Goal: Task Accomplishment & Management: Use online tool/utility

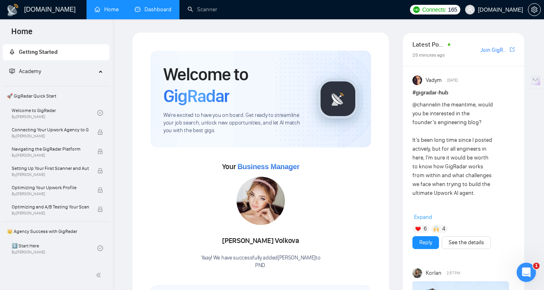
click at [159, 13] on link "Dashboard" at bounding box center [153, 9] width 37 height 7
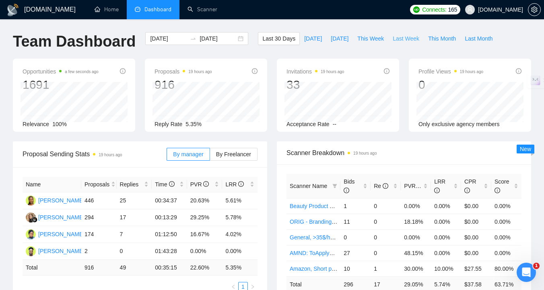
click at [409, 40] on span "Last Week" at bounding box center [405, 38] width 27 height 9
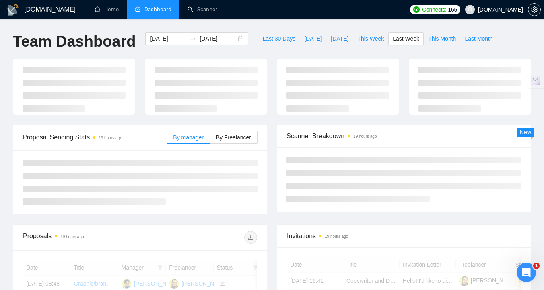
type input "[DATE]"
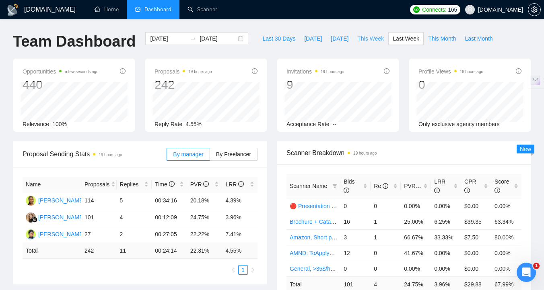
click at [381, 39] on span "This Week" at bounding box center [370, 38] width 27 height 9
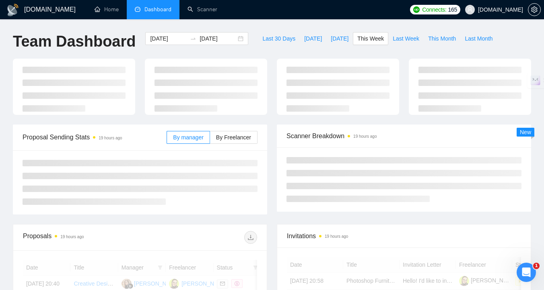
type input "[DATE]"
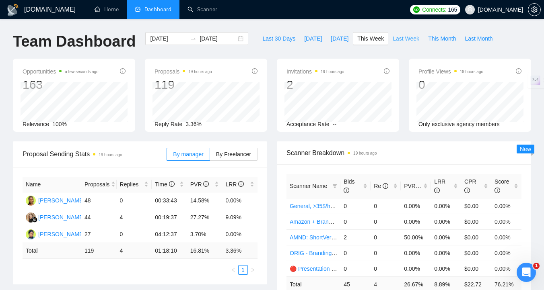
click at [411, 40] on span "Last Week" at bounding box center [405, 38] width 27 height 9
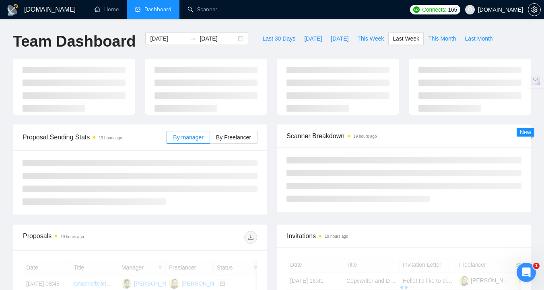
type input "[DATE]"
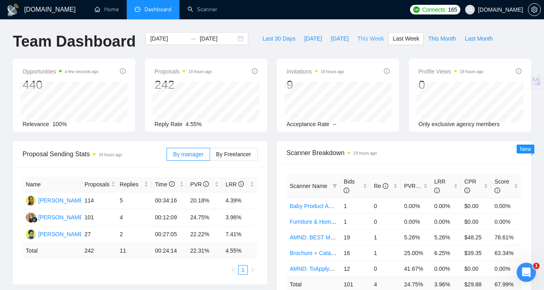
click at [376, 39] on span "This Week" at bounding box center [370, 38] width 27 height 9
type input "[DATE]"
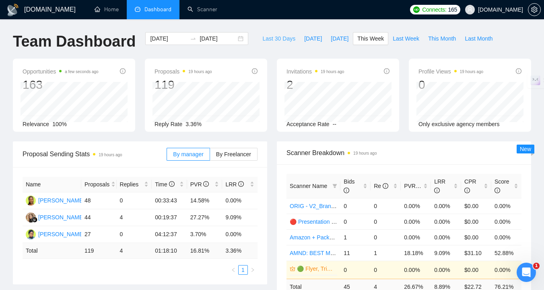
click at [274, 35] on span "Last 30 Days" at bounding box center [278, 38] width 33 height 9
type input "[DATE]"
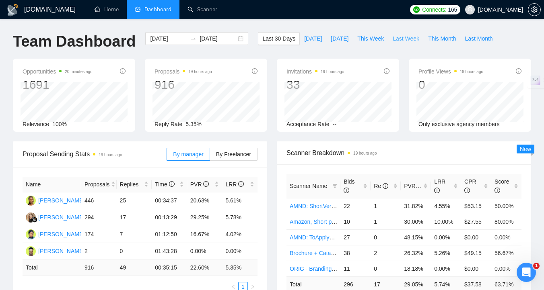
click at [411, 38] on span "Last Week" at bounding box center [405, 38] width 27 height 9
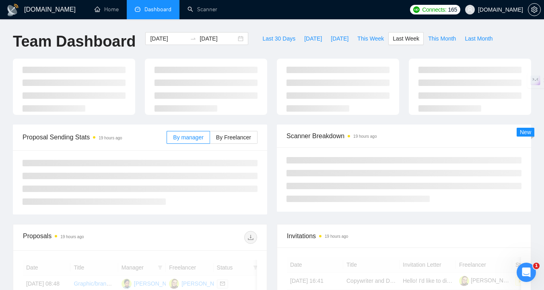
type input "[DATE]"
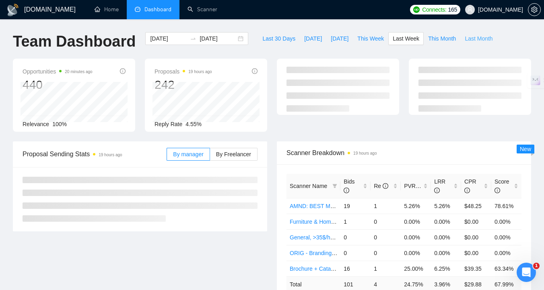
click at [489, 35] on span "Last Month" at bounding box center [478, 38] width 28 height 9
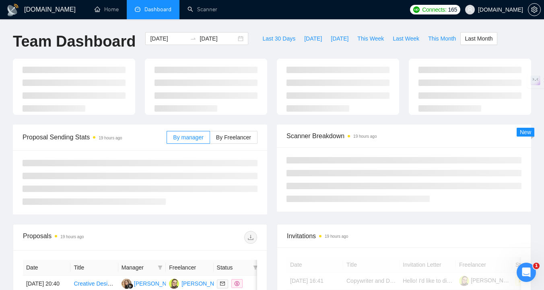
type input "[DATE]"
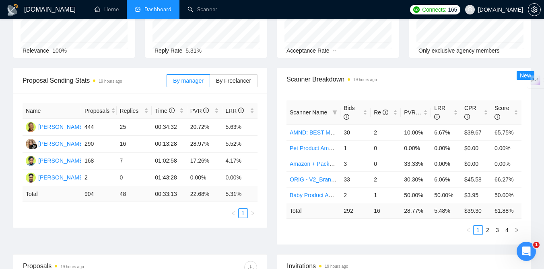
scroll to position [73, 0]
drag, startPoint x: 190, startPoint y: 160, endPoint x: 215, endPoint y: 161, distance: 25.3
click at [215, 161] on td "17.26%" at bounding box center [204, 162] width 35 height 17
click at [196, 163] on td "17.26%" at bounding box center [204, 162] width 35 height 17
drag, startPoint x: 226, startPoint y: 162, endPoint x: 250, endPoint y: 162, distance: 24.1
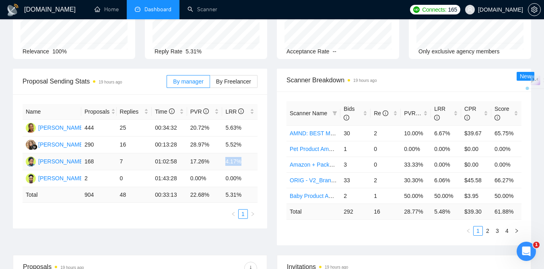
click at [250, 162] on td "4.17%" at bounding box center [239, 162] width 35 height 17
drag, startPoint x: 191, startPoint y: 162, endPoint x: 214, endPoint y: 163, distance: 22.5
click at [214, 163] on td "17.26%" at bounding box center [204, 162] width 35 height 17
click at [190, 162] on td "17.26%" at bounding box center [204, 162] width 35 height 17
drag, startPoint x: 212, startPoint y: 144, endPoint x: 187, endPoint y: 146, distance: 24.2
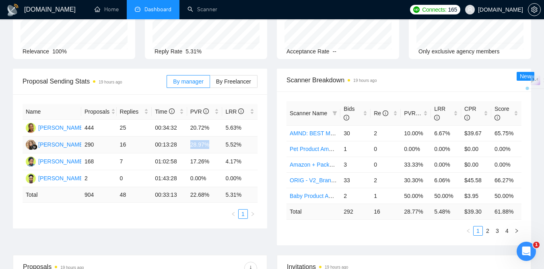
click at [187, 146] on td "28.97%" at bounding box center [204, 145] width 35 height 17
click at [190, 145] on td "28.97%" at bounding box center [204, 145] width 35 height 17
drag, startPoint x: 191, startPoint y: 145, endPoint x: 214, endPoint y: 143, distance: 23.4
click at [214, 143] on td "28.97%" at bounding box center [204, 145] width 35 height 17
drag, startPoint x: 190, startPoint y: 129, endPoint x: 214, endPoint y: 126, distance: 24.0
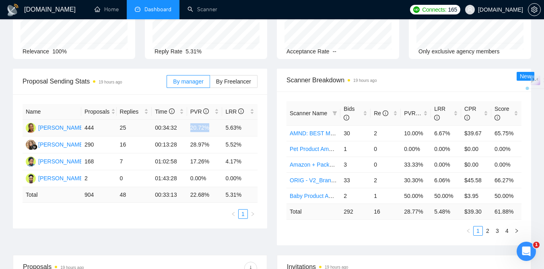
click at [214, 126] on td "20.72%" at bounding box center [204, 128] width 35 height 17
click at [171, 247] on div "Proposal Sending Stats 19 hours ago By manager By Freelancer Name Proposals Rep…" at bounding box center [272, 162] width 528 height 187
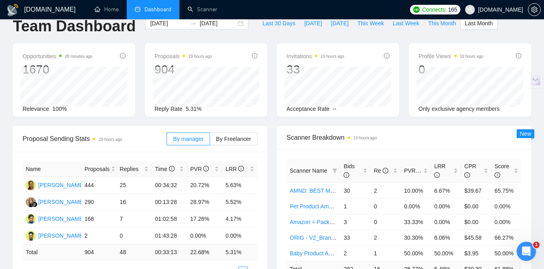
scroll to position [0, 0]
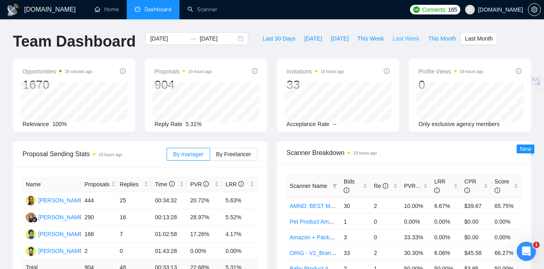
click at [400, 40] on span "Last Week" at bounding box center [405, 38] width 27 height 9
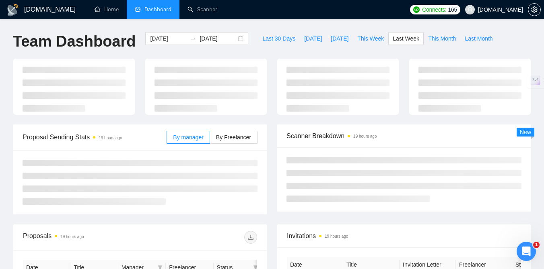
type input "[DATE]"
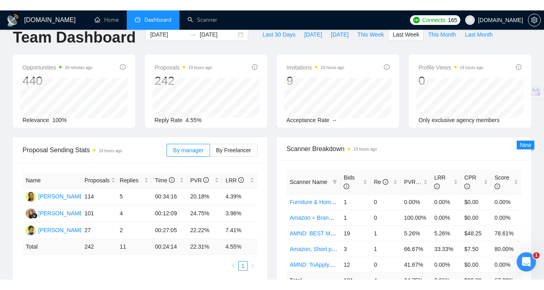
scroll to position [8, 0]
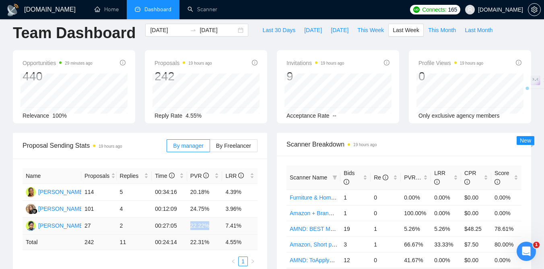
drag, startPoint x: 189, startPoint y: 228, endPoint x: 213, endPoint y: 228, distance: 23.7
click at [213, 228] on td "22.22%" at bounding box center [204, 226] width 35 height 17
drag, startPoint x: 191, startPoint y: 192, endPoint x: 214, endPoint y: 192, distance: 22.5
click at [214, 192] on td "20.18%" at bounding box center [204, 192] width 35 height 17
click at [165, 32] on input "[DATE]" at bounding box center [168, 30] width 37 height 9
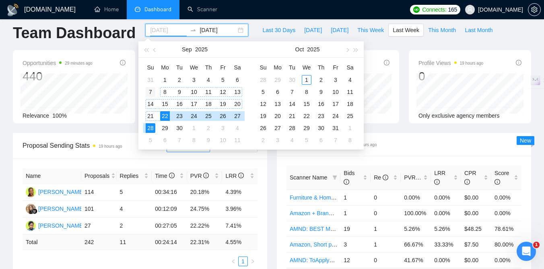
type input "[DATE]"
click at [151, 92] on div "7" at bounding box center [151, 92] width 10 height 10
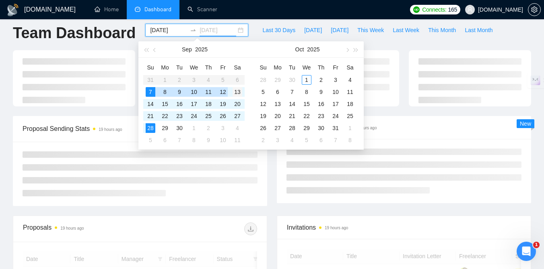
type input "[DATE]"
click at [238, 90] on div "13" at bounding box center [237, 92] width 10 height 10
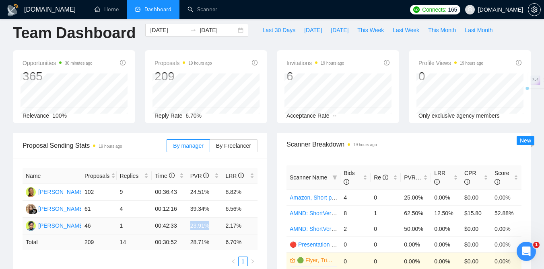
drag, startPoint x: 190, startPoint y: 226, endPoint x: 212, endPoint y: 226, distance: 21.3
click at [212, 226] on td "23.91%" at bounding box center [204, 226] width 35 height 17
drag, startPoint x: 191, startPoint y: 209, endPoint x: 212, endPoint y: 210, distance: 20.1
click at [212, 210] on td "39.34%" at bounding box center [204, 209] width 35 height 17
drag, startPoint x: 191, startPoint y: 193, endPoint x: 215, endPoint y: 193, distance: 23.7
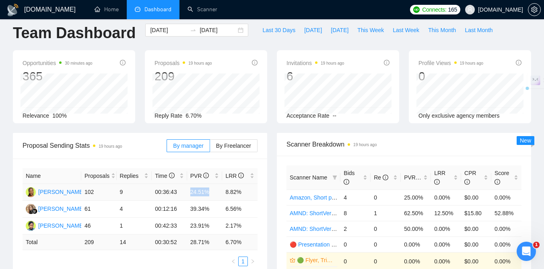
click at [215, 193] on td "24.51%" at bounding box center [204, 192] width 35 height 17
drag, startPoint x: 190, startPoint y: 227, endPoint x: 217, endPoint y: 227, distance: 27.3
click at [217, 227] on td "23.91%" at bounding box center [204, 226] width 35 height 17
click at [405, 30] on span "Last Week" at bounding box center [405, 30] width 27 height 9
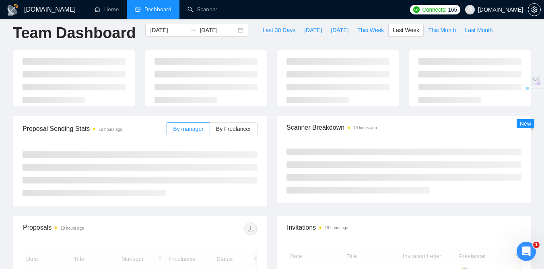
type input "[DATE]"
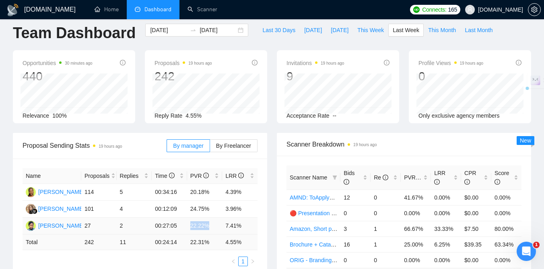
drag, startPoint x: 190, startPoint y: 227, endPoint x: 222, endPoint y: 227, distance: 31.4
click at [222, 227] on tr "[PERSON_NAME] 27 2 00:27:05 22.22% 7.41%" at bounding box center [140, 226] width 235 height 17
click at [369, 33] on span "This Week" at bounding box center [370, 30] width 27 height 9
type input "[DATE]"
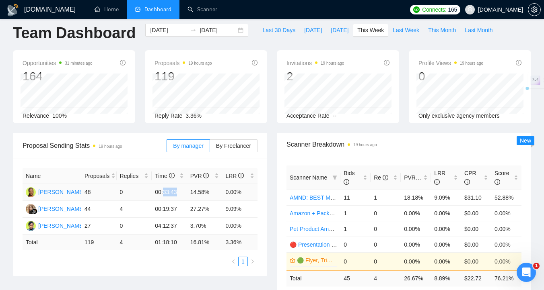
drag, startPoint x: 164, startPoint y: 193, endPoint x: 180, endPoint y: 193, distance: 15.7
click at [181, 193] on td "00:33:43" at bounding box center [169, 192] width 35 height 17
drag, startPoint x: 166, startPoint y: 211, endPoint x: 180, endPoint y: 211, distance: 14.5
click at [181, 211] on td "00:19:37" at bounding box center [169, 209] width 35 height 17
click at [165, 210] on td "00:19:37" at bounding box center [169, 209] width 35 height 17
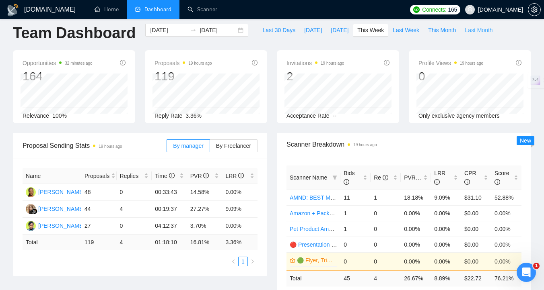
click at [479, 32] on span "Last Month" at bounding box center [478, 30] width 28 height 9
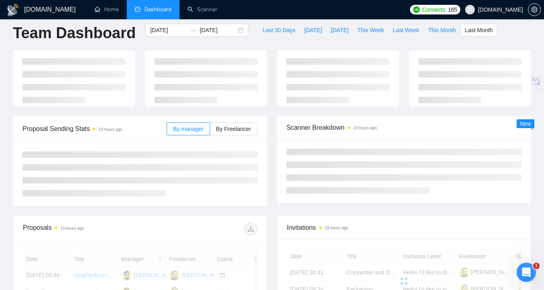
type input "[DATE]"
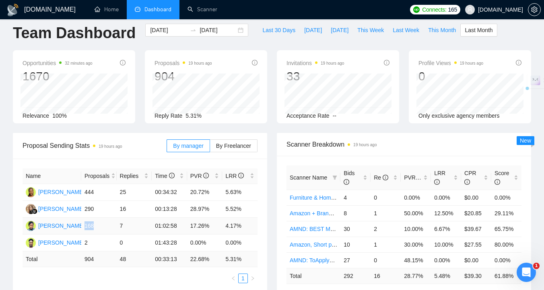
drag, startPoint x: 96, startPoint y: 225, endPoint x: 84, endPoint y: 226, distance: 11.7
click at [84, 226] on td "168" at bounding box center [98, 226] width 35 height 17
click at [273, 212] on div "Scanner Breakdown 19 hours ago Scanner Name Bids Re PVR LRR CPR Score Furniture…" at bounding box center [404, 221] width 264 height 177
drag, startPoint x: 97, startPoint y: 193, endPoint x: 84, endPoint y: 193, distance: 12.5
click at [84, 193] on td "444" at bounding box center [98, 192] width 35 height 17
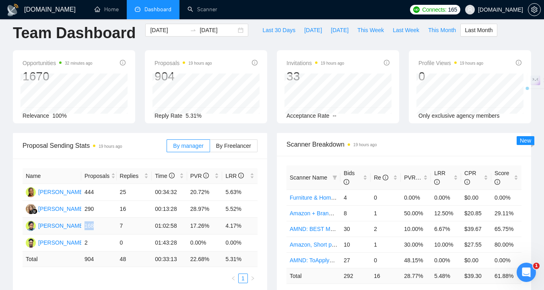
drag, startPoint x: 96, startPoint y: 227, endPoint x: 85, endPoint y: 228, distance: 10.9
click at [85, 228] on td "168" at bounding box center [98, 226] width 35 height 17
click at [274, 237] on div "Scanner Breakdown 19 hours ago Scanner Name Bids Re PVR LRR CPR Score Furniture…" at bounding box center [404, 221] width 264 height 177
drag, startPoint x: 224, startPoint y: 225, endPoint x: 243, endPoint y: 226, distance: 19.3
click at [243, 226] on td "4.17%" at bounding box center [239, 226] width 35 height 17
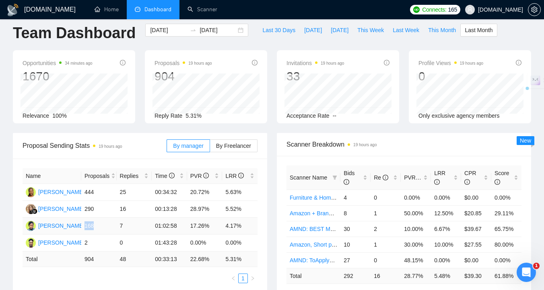
drag, startPoint x: 99, startPoint y: 227, endPoint x: 84, endPoint y: 226, distance: 14.1
click at [84, 226] on td "168" at bounding box center [98, 226] width 35 height 17
drag, startPoint x: 124, startPoint y: 230, endPoint x: 119, endPoint y: 228, distance: 6.0
click at [119, 227] on td "7" at bounding box center [134, 226] width 35 height 17
drag, startPoint x: 212, startPoint y: 227, endPoint x: 191, endPoint y: 227, distance: 21.7
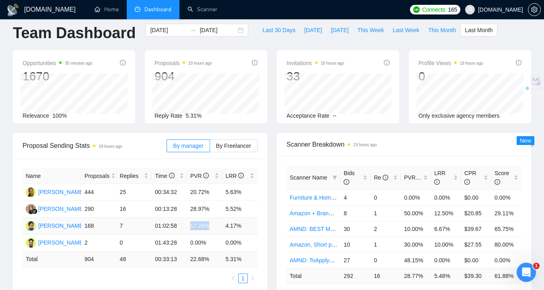
click at [191, 227] on td "17.26%" at bounding box center [204, 226] width 35 height 17
click at [271, 222] on div "Proposal Sending Stats 19 hours ago By manager By Freelancer Name Proposals Rep…" at bounding box center [140, 213] width 264 height 160
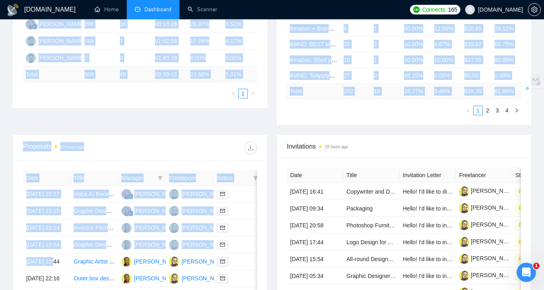
scroll to position [214, 0]
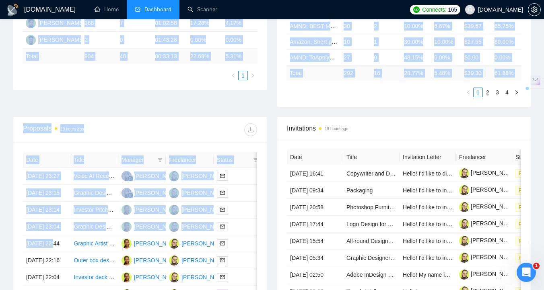
drag, startPoint x: 271, startPoint y: 222, endPoint x: 53, endPoint y: 288, distance: 227.7
click at [53, 288] on main "Team Dashboard [DATE] [DATE] Last 30 Days [DATE] [DATE] This Week Last Week Thi…" at bounding box center [272, 96] width 518 height 552
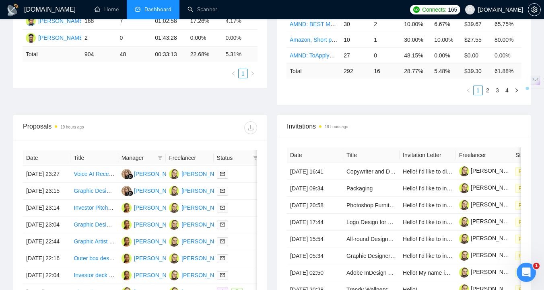
click at [274, 177] on div "Invitations 19 hours ago Date Title Invitation Letter Freelancer Status [DATE] …" at bounding box center [404, 238] width 264 height 247
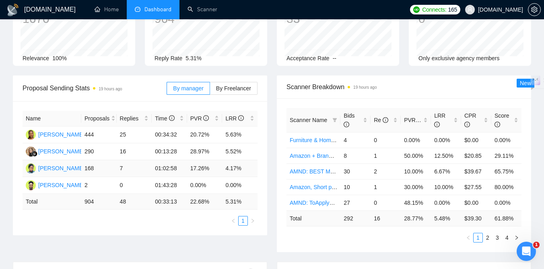
scroll to position [74, 0]
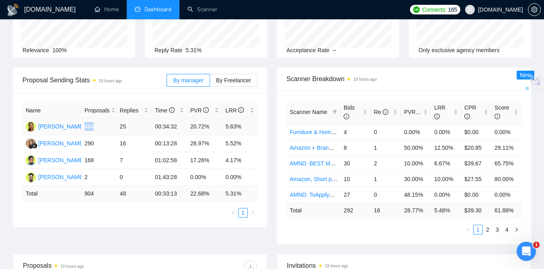
drag, startPoint x: 84, startPoint y: 126, endPoint x: 96, endPoint y: 126, distance: 11.7
click at [96, 126] on td "444" at bounding box center [98, 127] width 35 height 17
drag, startPoint x: 190, startPoint y: 126, endPoint x: 208, endPoint y: 127, distance: 18.5
click at [208, 127] on td "20.72%" at bounding box center [204, 127] width 35 height 17
drag, startPoint x: 190, startPoint y: 143, endPoint x: 211, endPoint y: 144, distance: 20.9
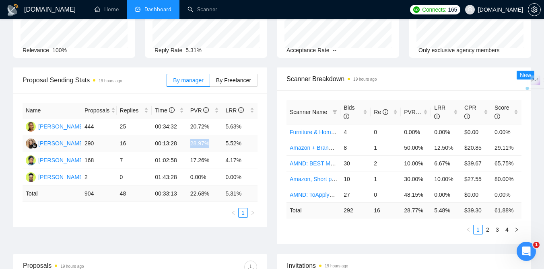
click at [211, 144] on td "28.97%" at bounding box center [204, 144] width 35 height 17
click at [271, 144] on div "Proposal Sending Stats 19 hours ago By manager By Freelancer Name Proposals Rep…" at bounding box center [140, 148] width 264 height 160
drag, startPoint x: 190, startPoint y: 142, endPoint x: 216, endPoint y: 143, distance: 25.8
click at [216, 143] on td "28.97%" at bounding box center [204, 144] width 35 height 17
click at [271, 145] on div "Proposal Sending Stats 19 hours ago By manager By Freelancer Name Proposals Rep…" at bounding box center [140, 148] width 264 height 160
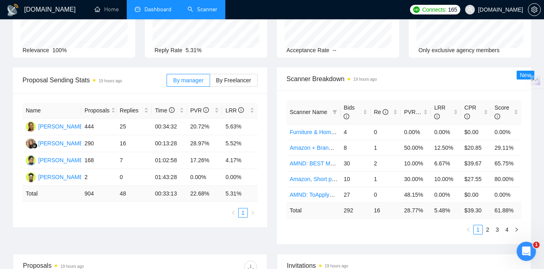
click at [205, 9] on link "Scanner" at bounding box center [202, 9] width 30 height 7
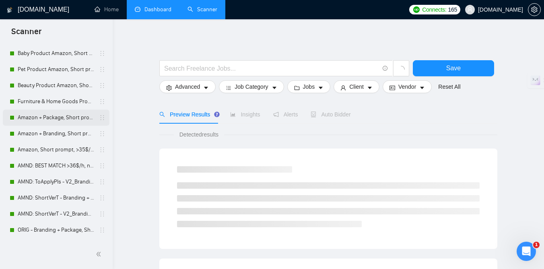
scroll to position [41, 0]
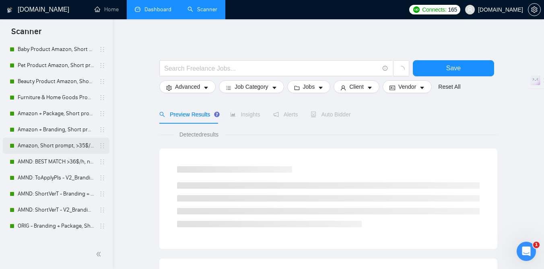
click at [52, 146] on link "Amazon, Short prompt, >35$/h, no agency" at bounding box center [56, 146] width 76 height 16
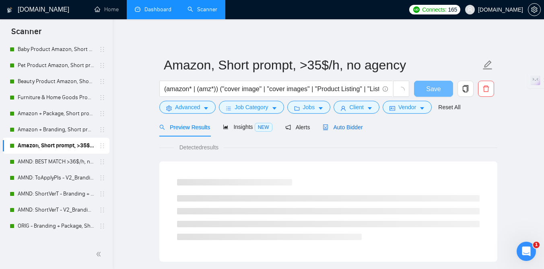
click at [339, 126] on span "Auto Bidder" at bounding box center [343, 127] width 40 height 6
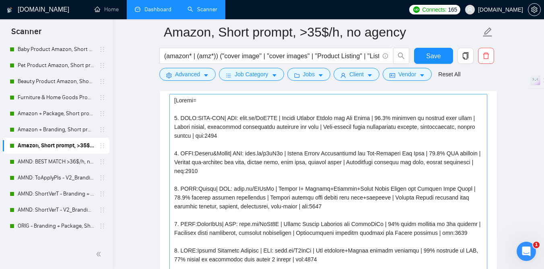
scroll to position [968, 0]
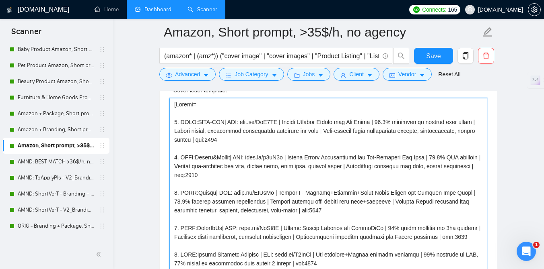
click at [300, 196] on textarea "Cover letter template:" at bounding box center [328, 188] width 318 height 181
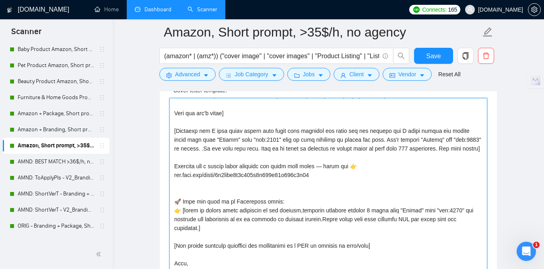
scroll to position [989, 0]
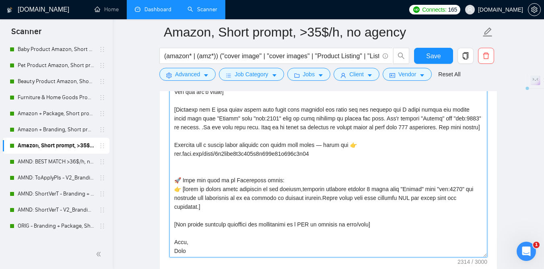
drag, startPoint x: 224, startPoint y: 148, endPoint x: 354, endPoint y: 151, distance: 130.3
click at [354, 151] on textarea "Cover letter template:" at bounding box center [328, 167] width 318 height 181
click at [223, 154] on textarea "Cover letter template:" at bounding box center [328, 167] width 318 height 181
drag, startPoint x: 195, startPoint y: 154, endPoint x: 224, endPoint y: 154, distance: 29.0
click at [224, 154] on textarea "Cover letter template:" at bounding box center [328, 167] width 318 height 181
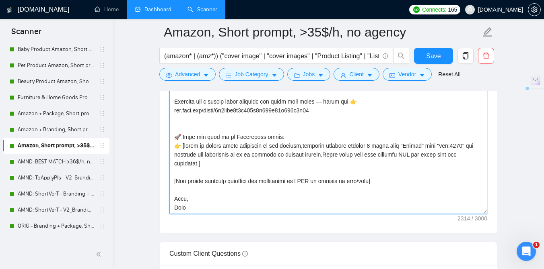
scroll to position [1037, 0]
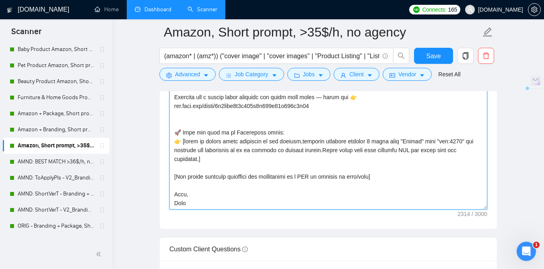
drag, startPoint x: 180, startPoint y: 132, endPoint x: 227, endPoint y: 158, distance: 54.0
click at [228, 158] on textarea "Cover letter template:" at bounding box center [328, 119] width 318 height 181
drag, startPoint x: 386, startPoint y: 179, endPoint x: 158, endPoint y: 177, distance: 227.6
click at [158, 177] on main "Amazon, Short prompt, >35$/h, no agency (amazon* | (amz*)) ("cover image" | "co…" at bounding box center [327, 185] width 405 height 2380
drag, startPoint x: 194, startPoint y: 201, endPoint x: 175, endPoint y: 196, distance: 20.1
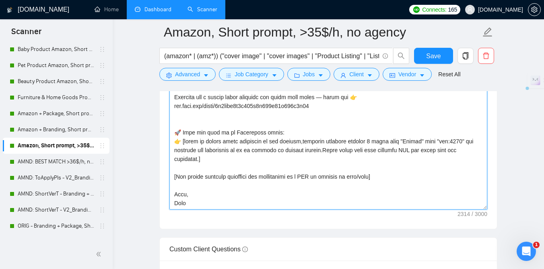
click at [175, 196] on textarea "Cover letter template:" at bounding box center [328, 119] width 318 height 181
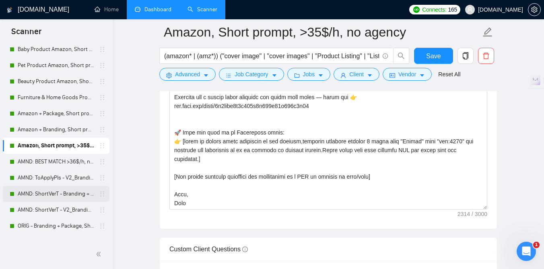
click at [50, 193] on link "AMND: ShortVerT - Branding + Package, Short Prompt, >36$/h, no agency" at bounding box center [56, 194] width 76 height 16
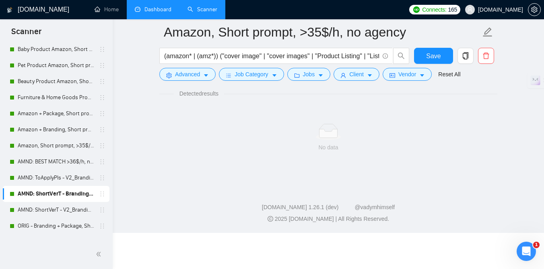
scroll to position [24, 0]
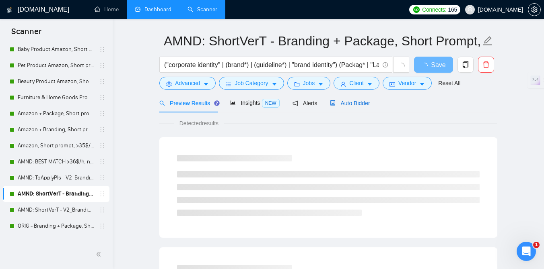
click at [351, 104] on span "Auto Bidder" at bounding box center [350, 103] width 40 height 6
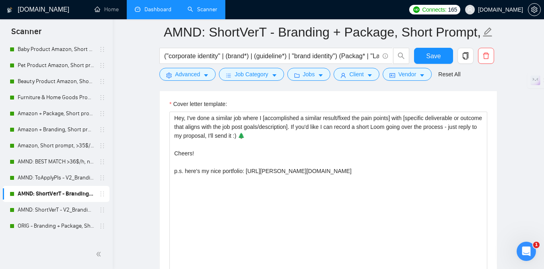
scroll to position [966, 0]
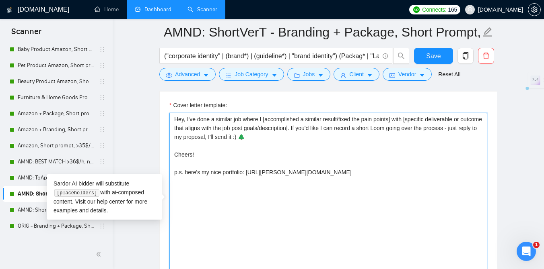
drag, startPoint x: 265, startPoint y: 119, endPoint x: 399, endPoint y: 120, distance: 134.3
click at [399, 120] on textarea "Hey, I've done a similar job where I [accomplished a similar result/fixed the p…" at bounding box center [328, 203] width 318 height 181
click at [268, 119] on textarea "Hey, I've done a similar job where I [accomplished a similar result/fixed the p…" at bounding box center [328, 203] width 318 height 181
drag, startPoint x: 266, startPoint y: 119, endPoint x: 399, endPoint y: 120, distance: 133.1
click at [399, 120] on textarea "Hey, I've done a similar job where I [accomplished a similar result/fixed the p…" at bounding box center [328, 203] width 318 height 181
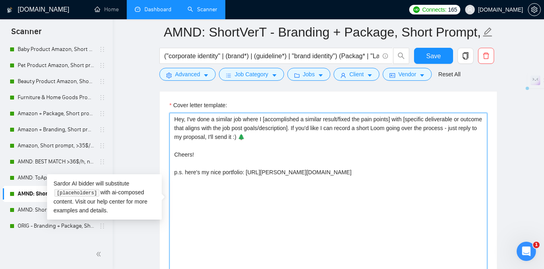
drag, startPoint x: 412, startPoint y: 119, endPoint x: 319, endPoint y: 128, distance: 93.4
click at [319, 128] on textarea "Hey, I've done a similar job where I [accomplished a similar result/fixed the p…" at bounding box center [328, 203] width 318 height 181
click at [298, 150] on textarea "Hey, I've done a similar job where I [accomplished a similar result/fixed the p…" at bounding box center [328, 203] width 318 height 181
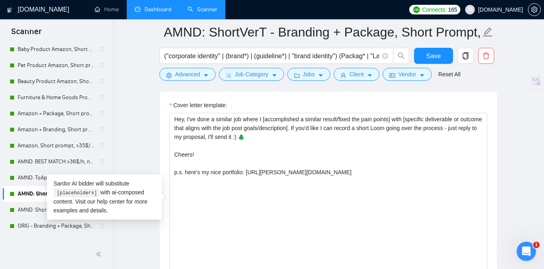
click at [145, 93] on main "AMND: ShortVerT - Branding + Package, Short Prompt, >36$/h, no agency ("corpora…" at bounding box center [327, 262] width 405 height 2392
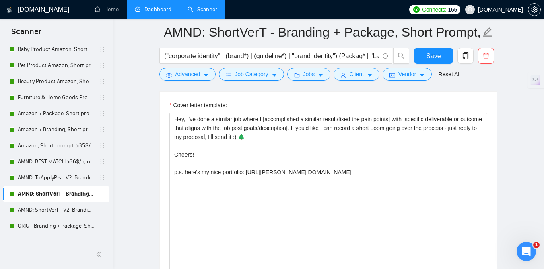
click at [151, 13] on link "Dashboard" at bounding box center [153, 9] width 37 height 7
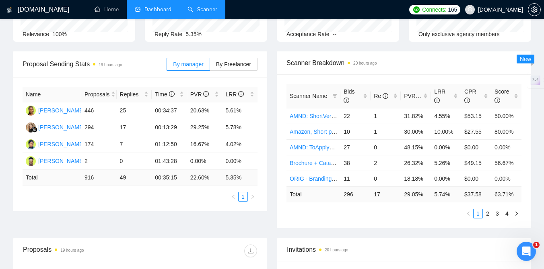
scroll to position [88, 0]
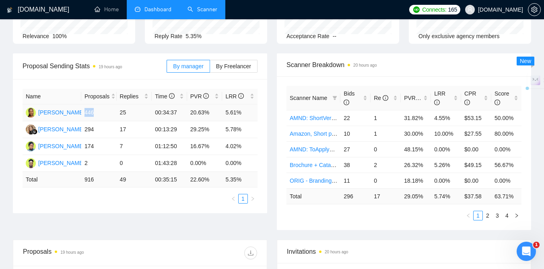
drag, startPoint x: 96, startPoint y: 112, endPoint x: 83, endPoint y: 113, distance: 13.3
click at [83, 113] on td "446" at bounding box center [98, 113] width 35 height 17
drag, startPoint x: 129, startPoint y: 112, endPoint x: 117, endPoint y: 111, distance: 11.7
click at [117, 111] on td "25" at bounding box center [134, 113] width 35 height 17
drag, startPoint x: 225, startPoint y: 114, endPoint x: 247, endPoint y: 114, distance: 21.7
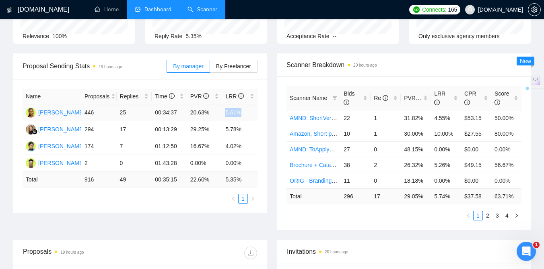
click at [247, 114] on td "5.61%" at bounding box center [239, 113] width 35 height 17
click at [269, 150] on div "Proposal Sending Stats 19 hours ago By manager By Freelancer Name Proposals Rep…" at bounding box center [140, 133] width 264 height 160
